Goal: Task Accomplishment & Management: Manage account settings

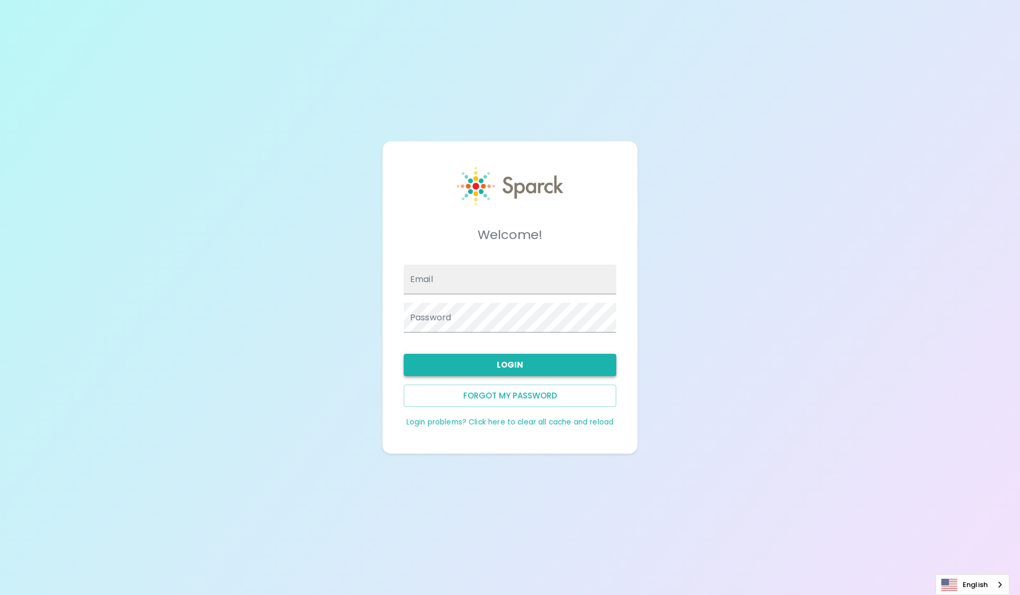
type input "[EMAIL_ADDRESS][DOMAIN_NAME]"
click at [562, 365] on button "Login" at bounding box center [510, 365] width 212 height 22
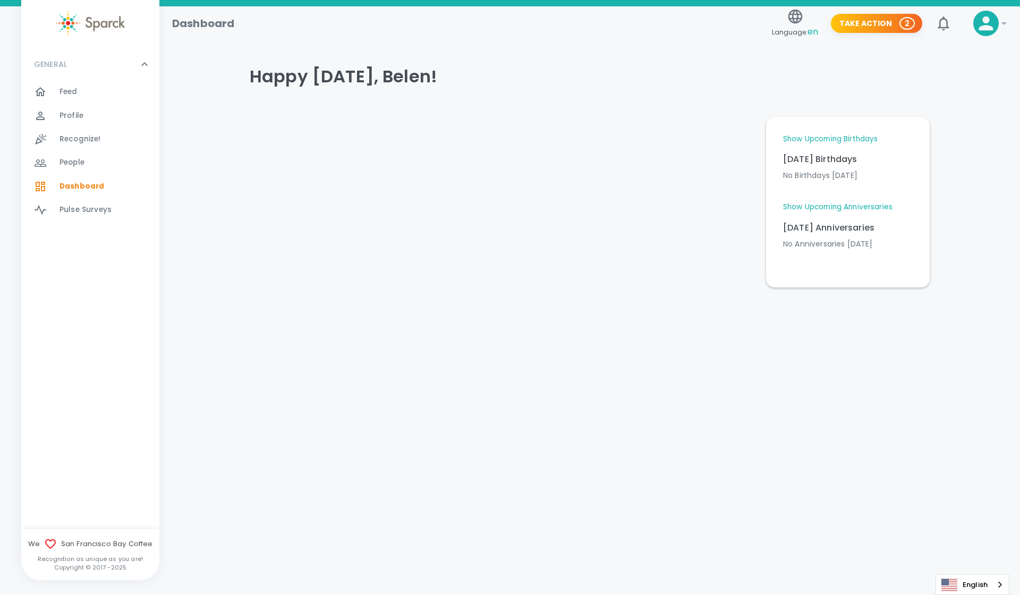
click at [83, 92] on div "Feed 0" at bounding box center [109, 91] width 100 height 15
click at [809, 135] on link "Show Upcoming Birthdays" at bounding box center [830, 139] width 95 height 11
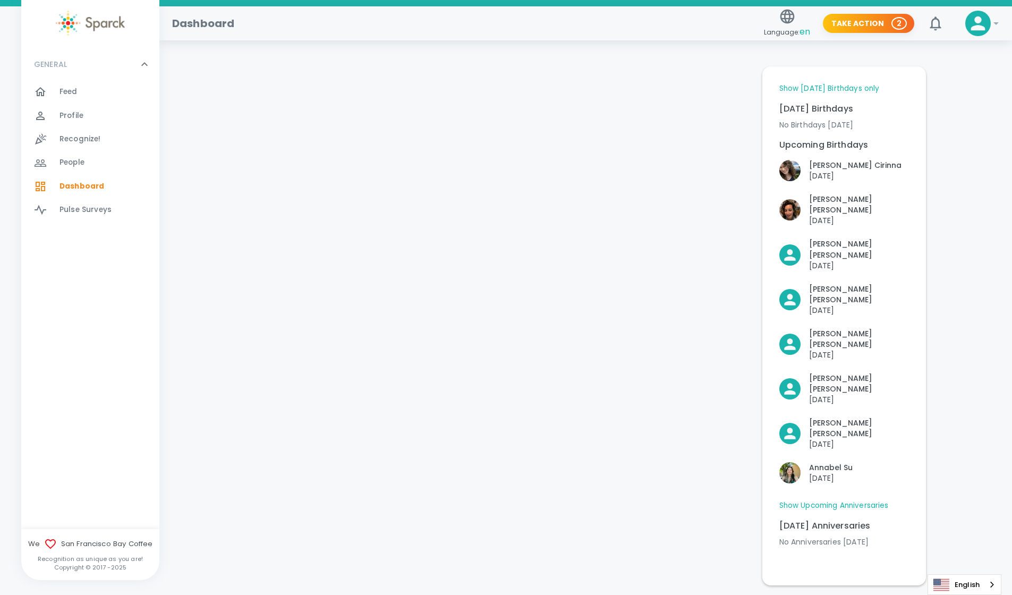
scroll to position [54, 0]
click at [873, 497] on link "Show Upcoming Anniversaries" at bounding box center [833, 502] width 109 height 11
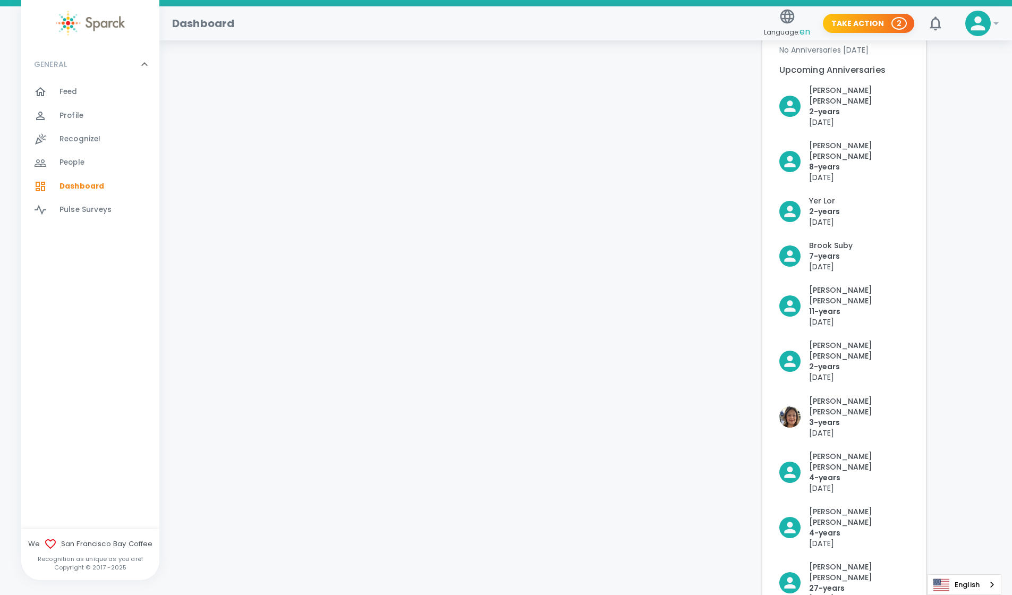
scroll to position [584, 0]
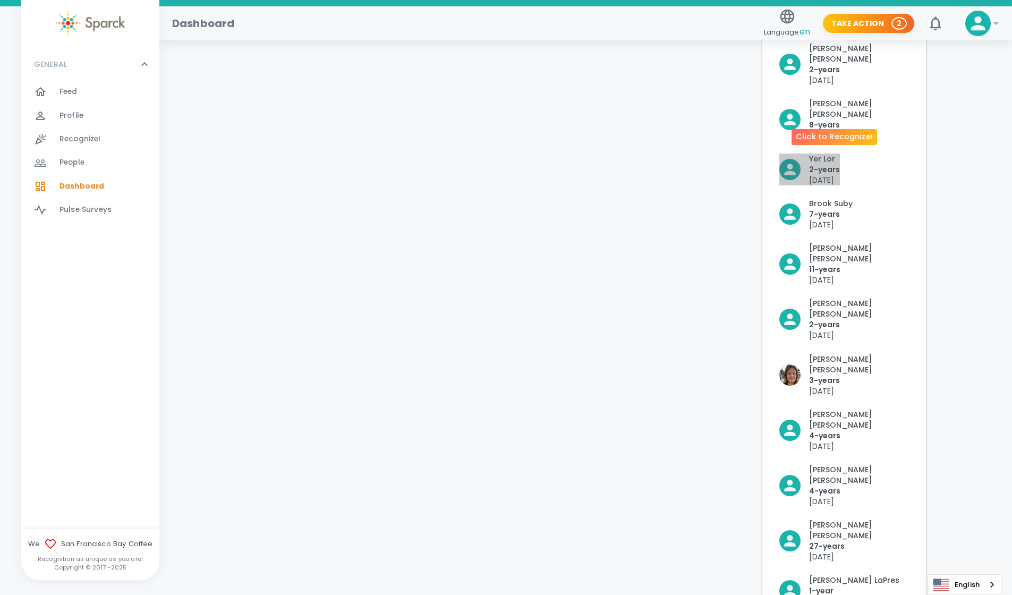
click at [823, 153] on p "Yer Lor" at bounding box center [824, 158] width 31 height 11
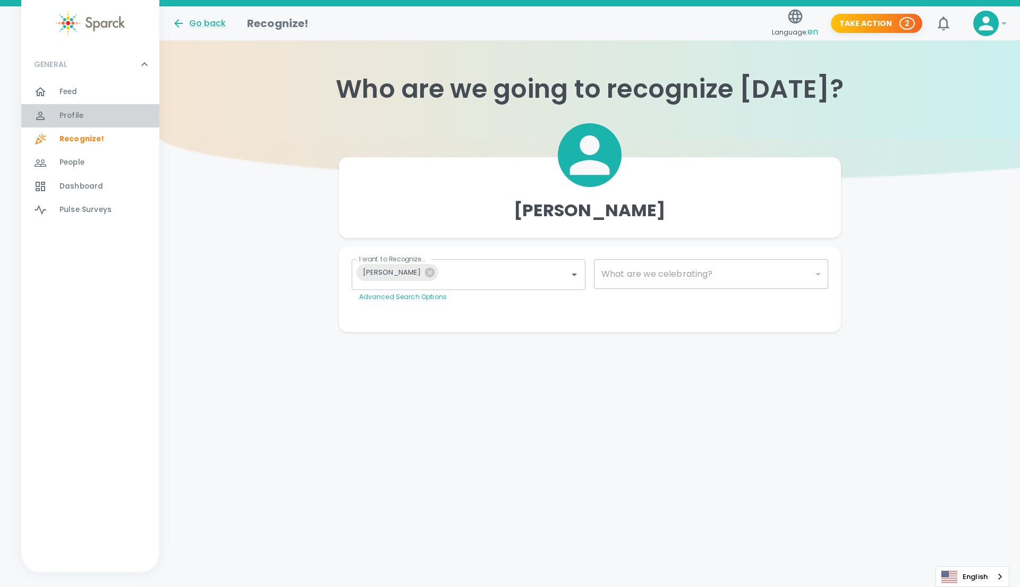
click at [82, 110] on span "Profile" at bounding box center [71, 115] width 24 height 11
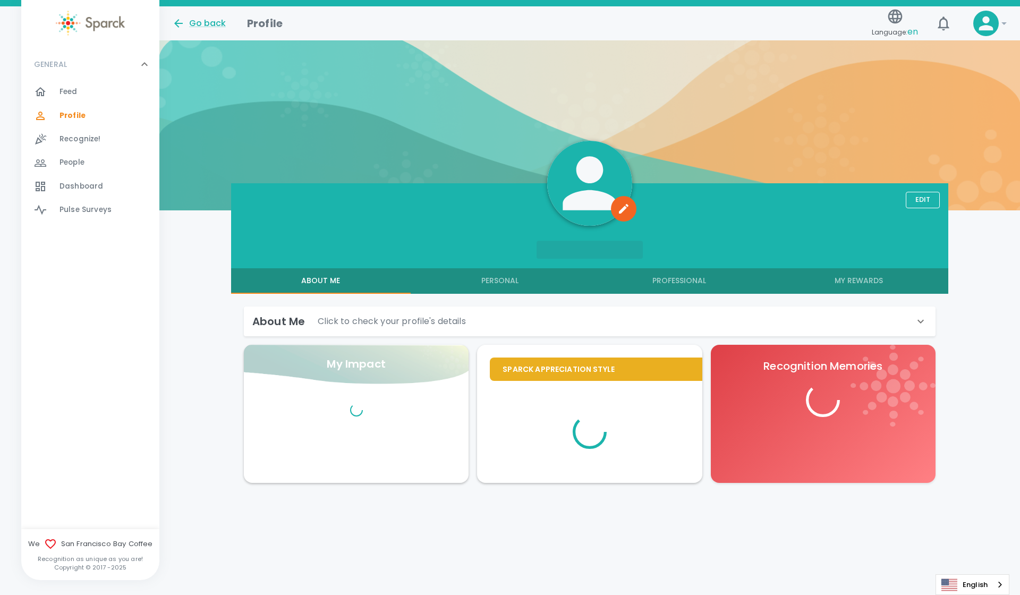
click at [82, 103] on div "Feed 0" at bounding box center [90, 91] width 138 height 23
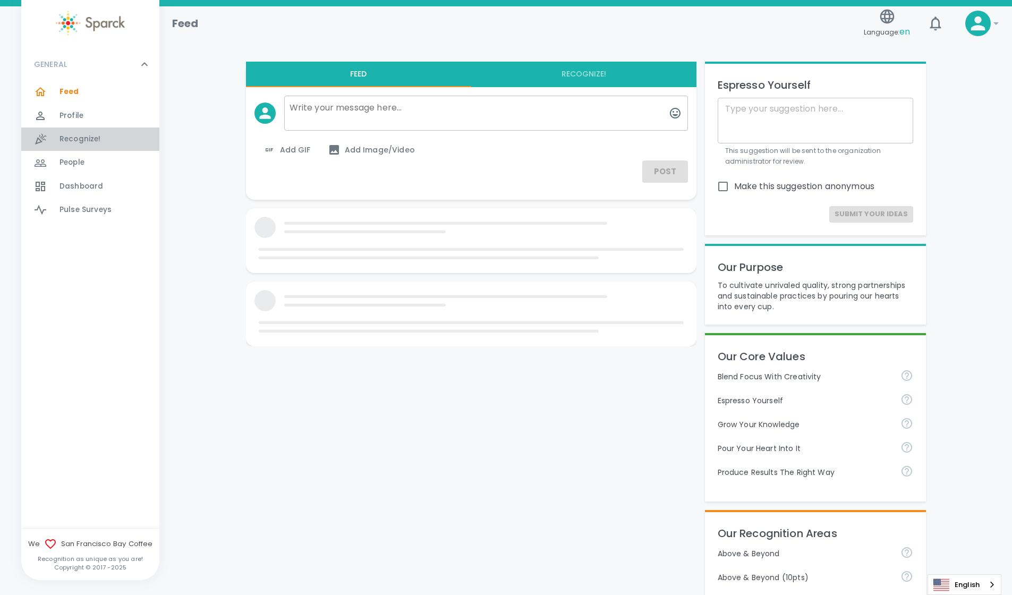
click at [76, 127] on div "Recognize! 0" at bounding box center [90, 138] width 138 height 23
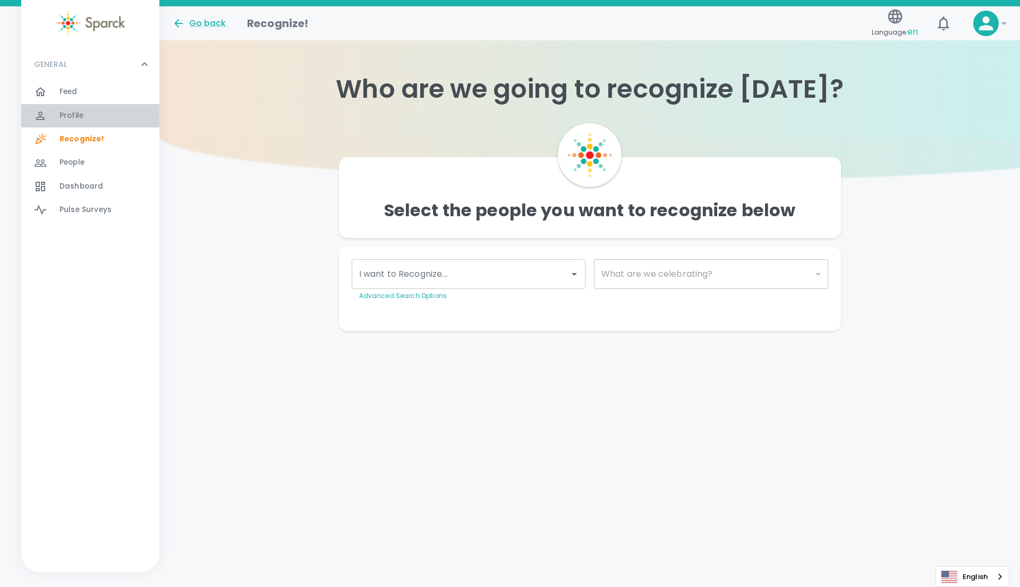
click at [76, 123] on span "Profile 0" at bounding box center [71, 115] width 24 height 15
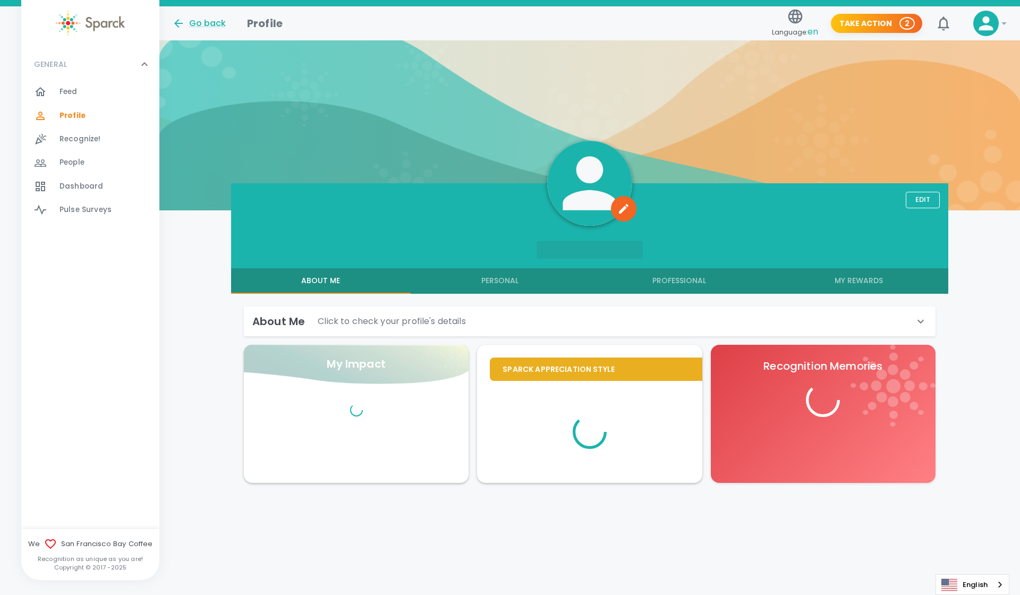
click at [557, 323] on div "About Me Click to check your profile's details" at bounding box center [583, 321] width 662 height 17
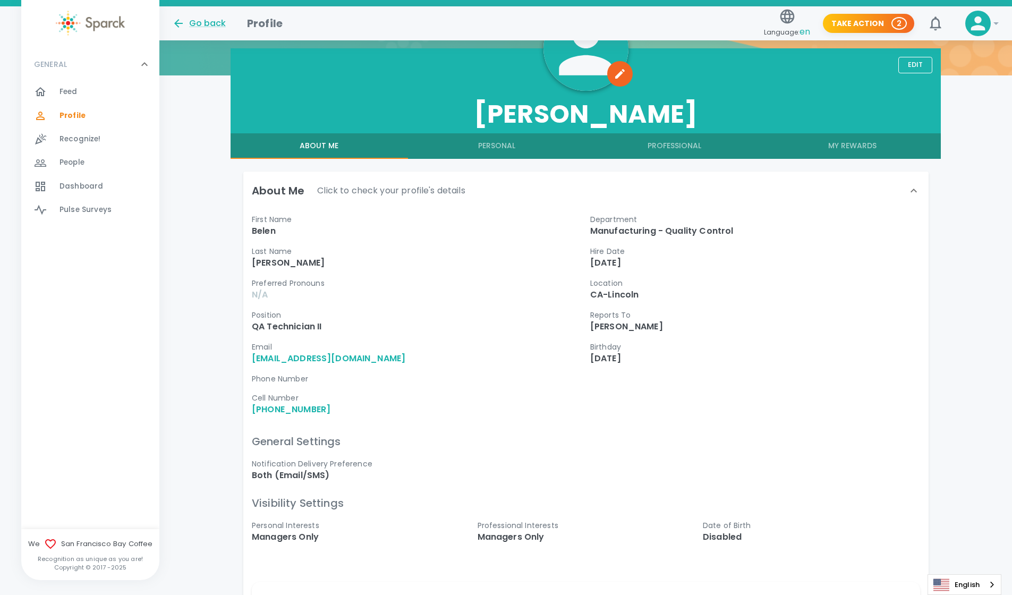
scroll to position [138, 0]
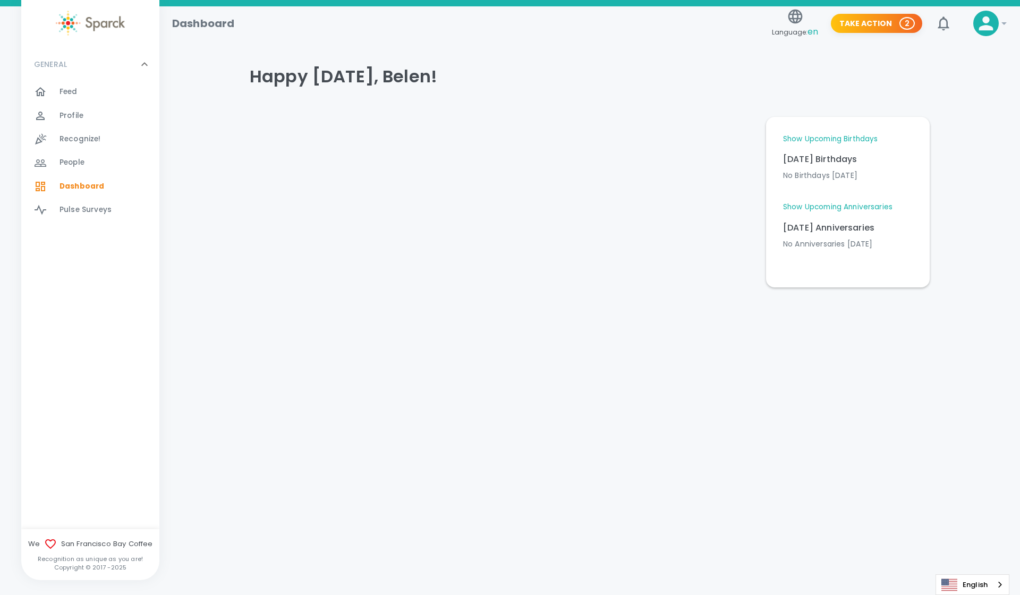
click at [985, 23] on icon at bounding box center [985, 23] width 21 height 21
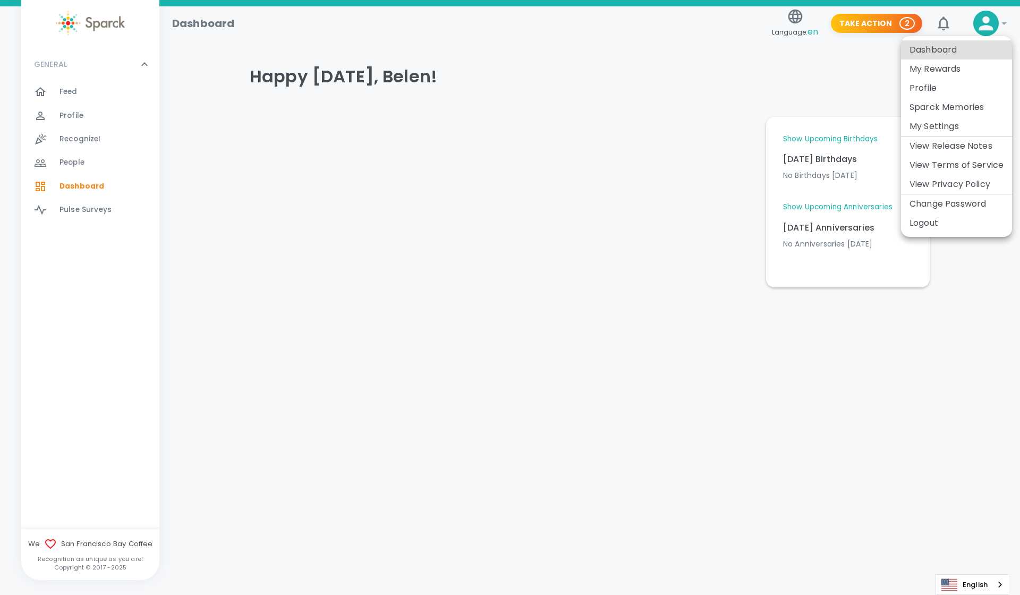
click at [929, 228] on li "Logout" at bounding box center [956, 223] width 111 height 19
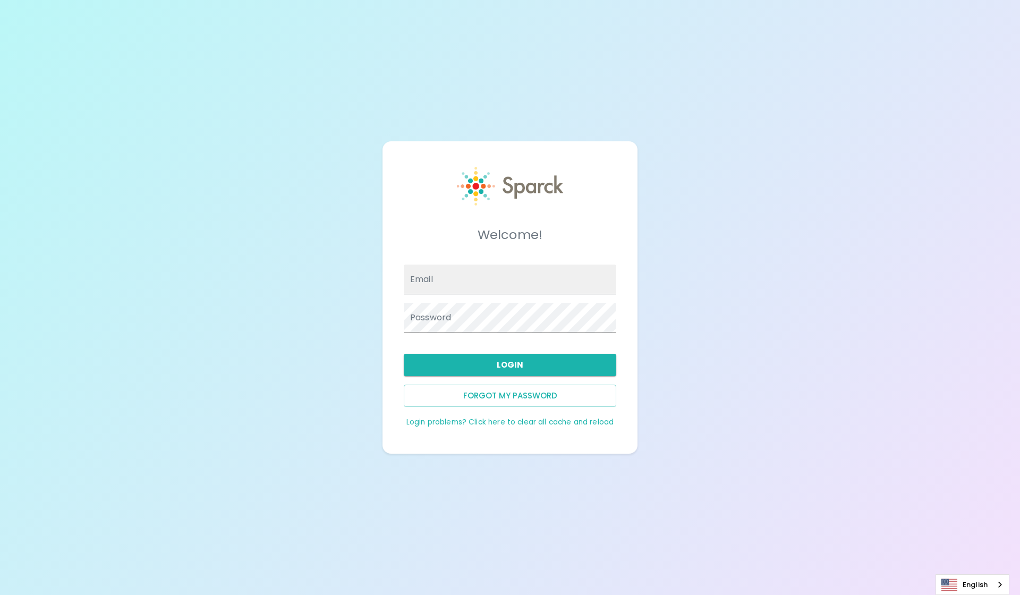
type input "[EMAIL_ADDRESS][DOMAIN_NAME]"
click at [479, 293] on input "[EMAIL_ADDRESS][DOMAIN_NAME]" at bounding box center [510, 279] width 212 height 30
click at [583, 264] on input "[EMAIL_ADDRESS][DOMAIN_NAME]" at bounding box center [510, 279] width 212 height 30
click at [722, 322] on div "Welcome! Email Blopez@SFBayCoffee.com Password Login Forgot my password Login p…" at bounding box center [510, 297] width 1020 height 595
click at [606, 362] on button "Login" at bounding box center [510, 365] width 212 height 22
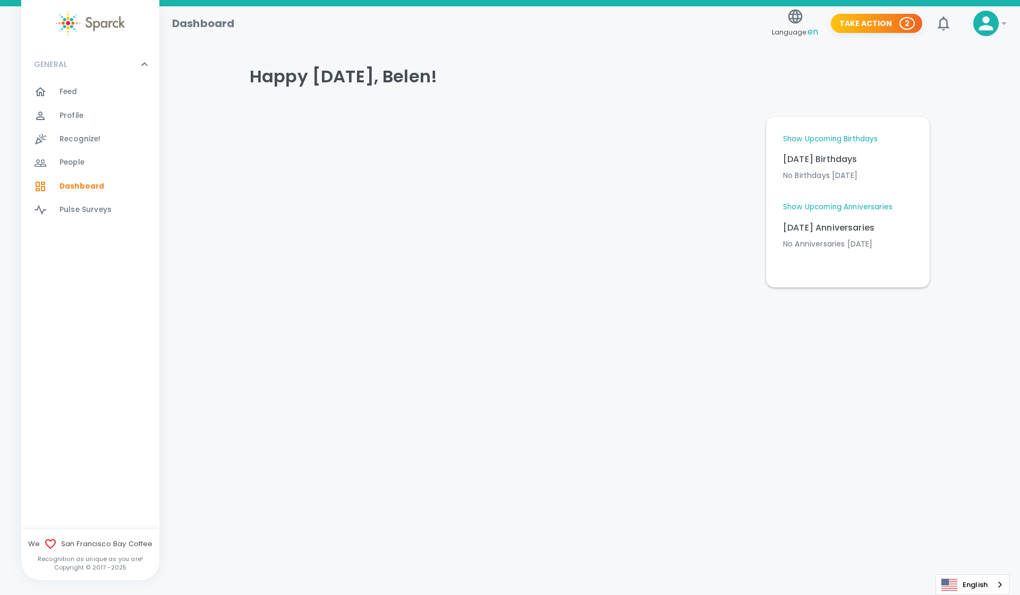
click at [818, 212] on link "Show Upcoming Anniversaries" at bounding box center [837, 207] width 109 height 11
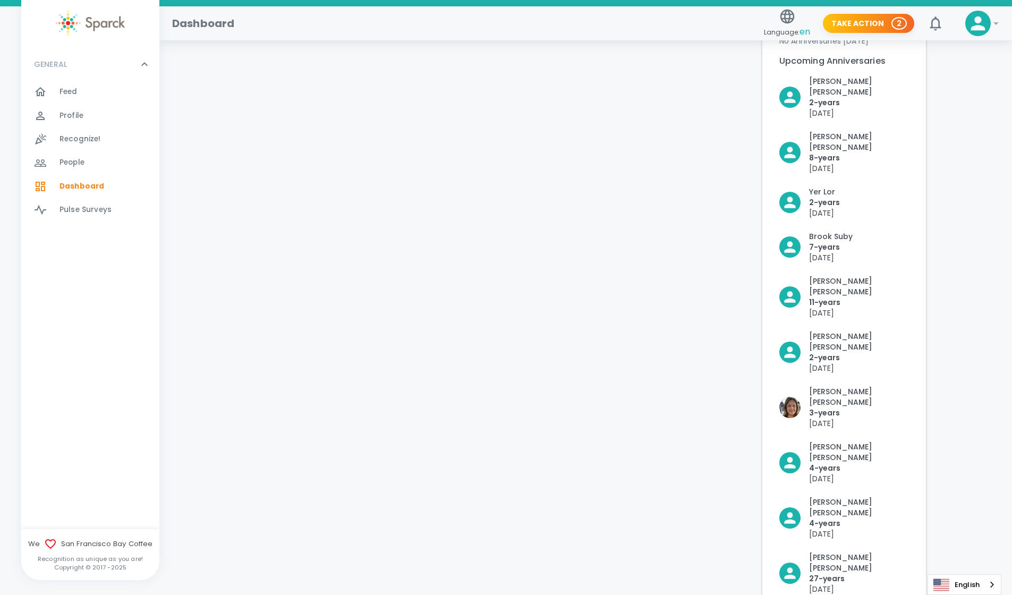
scroll to position [207, 0]
